Goal: Obtain resource: Obtain resource

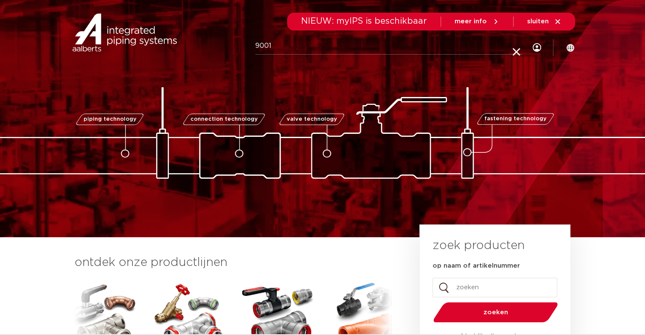
type input "9001"
click button "Zoeken" at bounding box center [0, 0] width 0 height 0
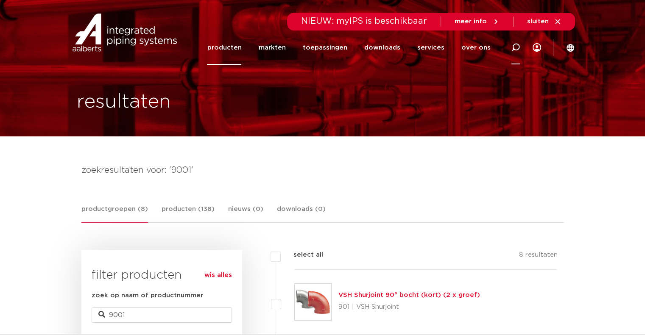
click at [511, 46] on div at bounding box center [515, 47] width 34 height 35
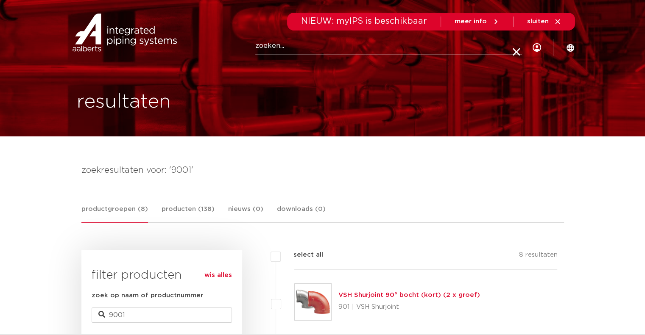
click at [373, 49] on input "Zoeken" at bounding box center [388, 46] width 267 height 17
type input "iso9001"
click button "Zoeken" at bounding box center [0, 0] width 0 height 0
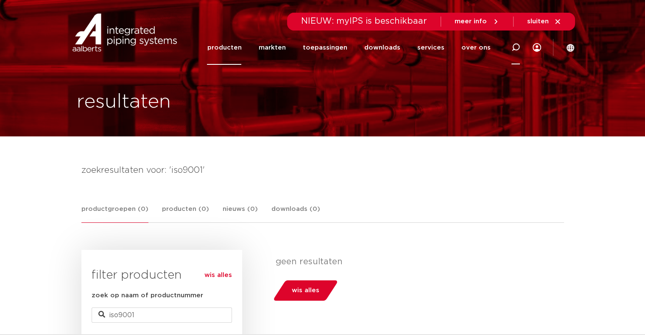
click at [515, 48] on icon at bounding box center [515, 47] width 8 height 8
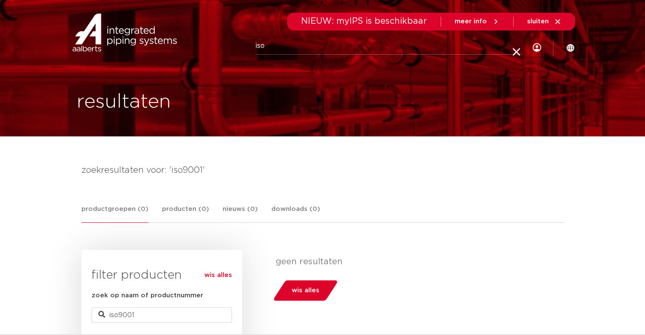
type input "iso"
click button "Zoeken" at bounding box center [0, 0] width 0 height 0
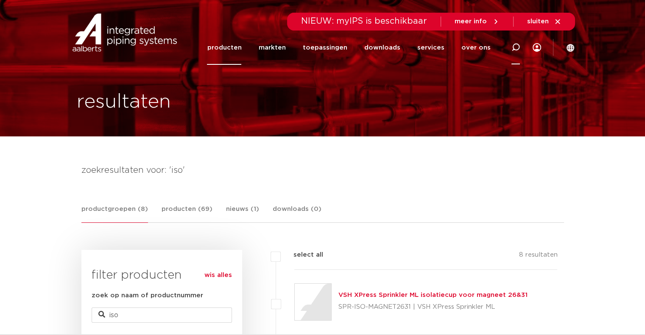
click at [515, 48] on icon at bounding box center [515, 47] width 8 height 8
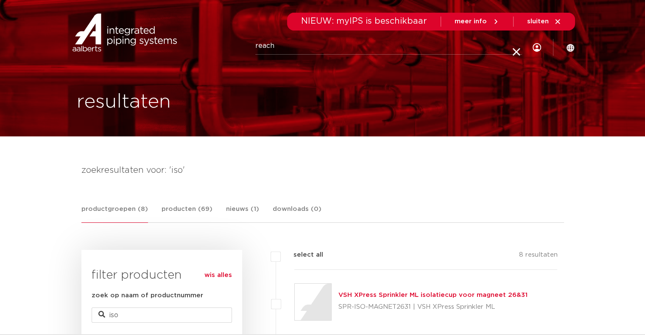
type input "reach"
click button "Zoeken" at bounding box center [0, 0] width 0 height 0
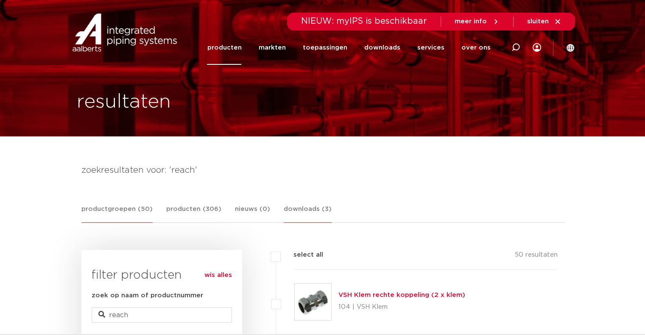
click at [296, 212] on link "downloads (3)" at bounding box center [308, 213] width 48 height 19
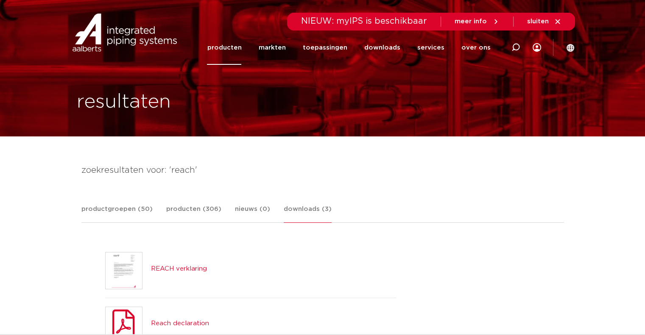
scroll to position [155, 0]
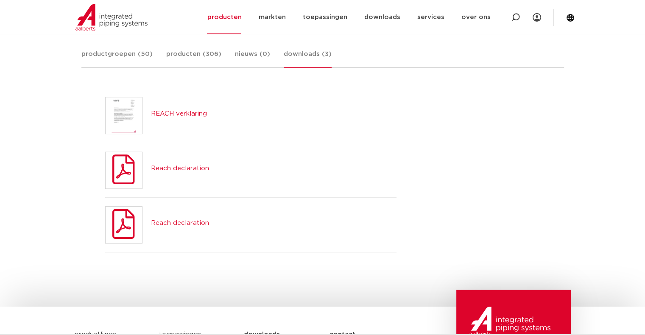
click at [184, 109] on h5 "REACH verklaring" at bounding box center [179, 114] width 56 height 14
click at [185, 112] on link "REACH verklaring" at bounding box center [179, 114] width 56 height 6
